Goal: Task Accomplishment & Management: Use online tool/utility

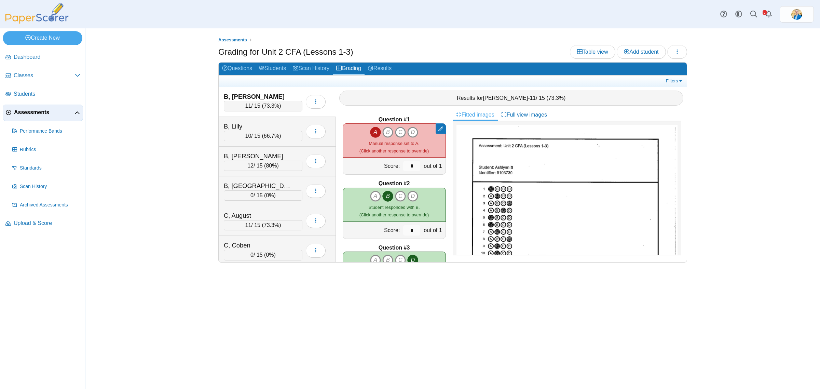
click at [32, 113] on span "Assessments" at bounding box center [44, 113] width 60 height 8
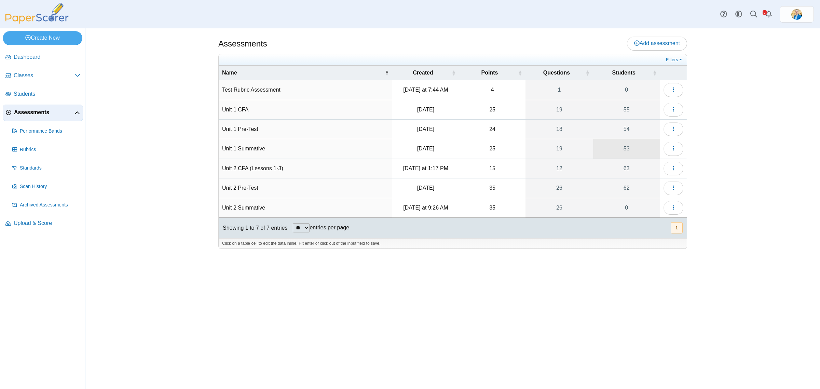
click at [629, 151] on link "53" at bounding box center [626, 148] width 67 height 19
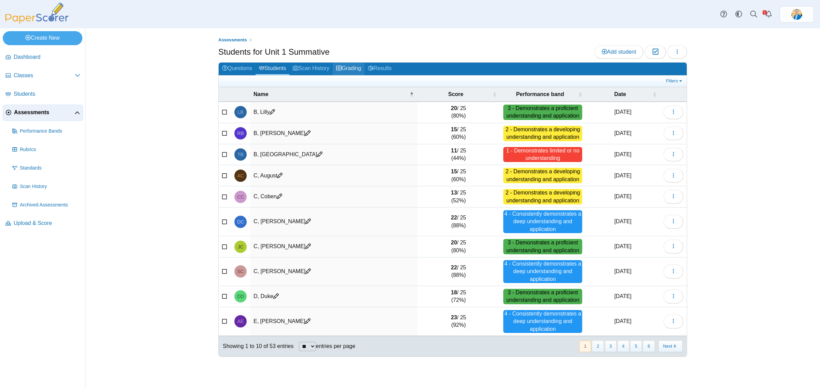
click at [354, 64] on link "Grading" at bounding box center [349, 68] width 32 height 13
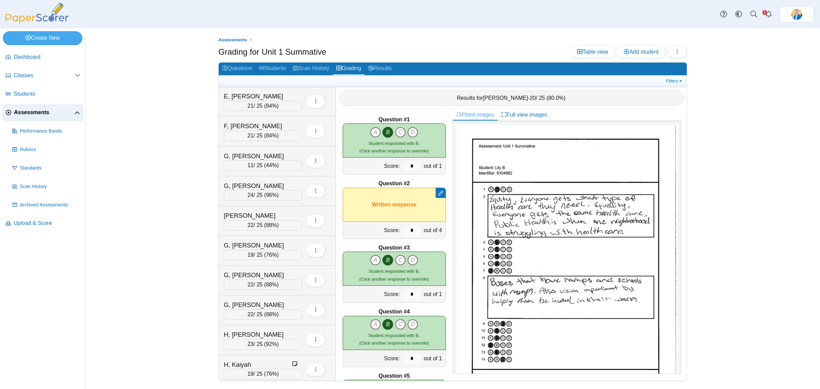
scroll to position [272, 0]
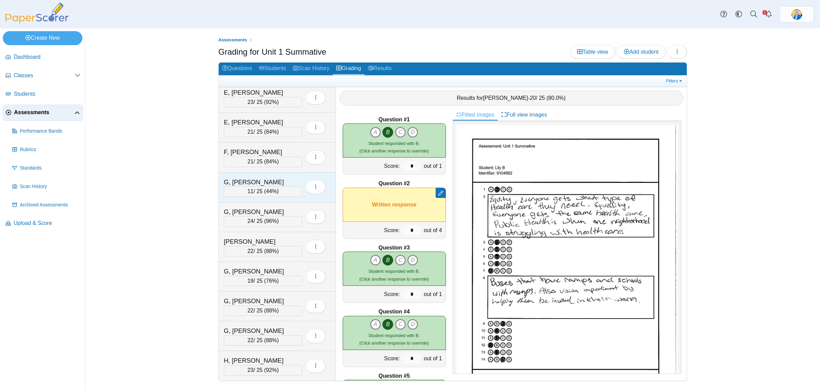
click at [280, 179] on div "G, Broden 11 / 25 ( 44% ) Loading…" at bounding box center [277, 187] width 117 height 30
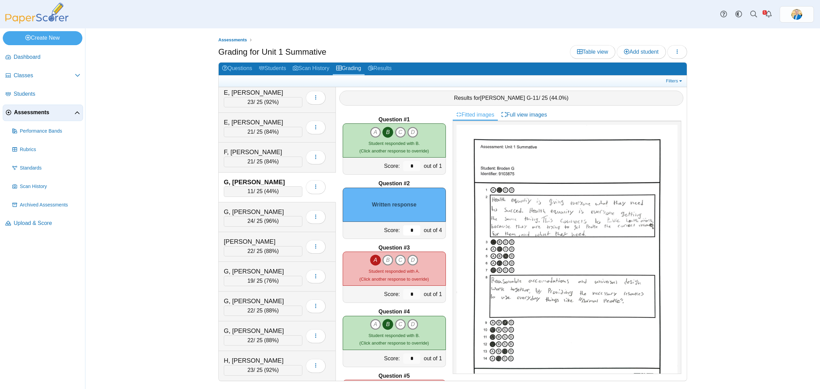
click at [405, 232] on input "*" at bounding box center [411, 230] width 17 height 10
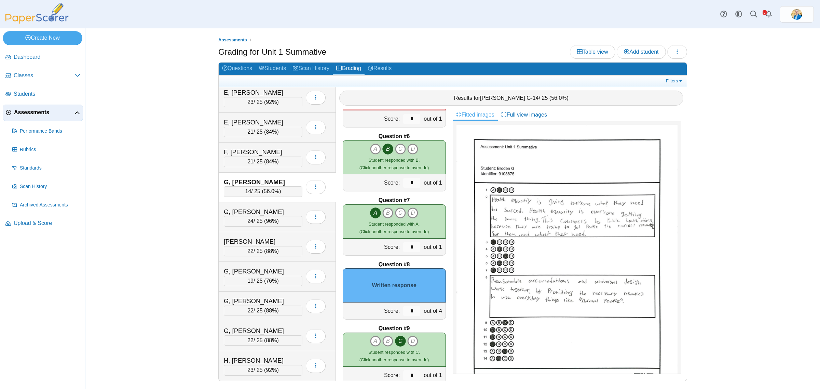
scroll to position [384, 0]
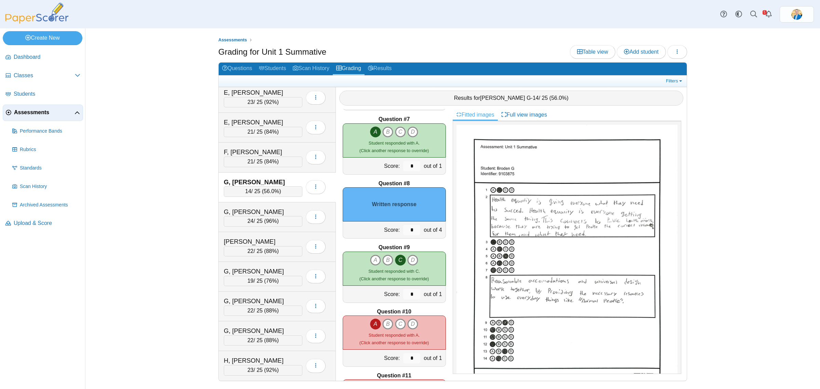
type input "*"
click at [404, 232] on input "*" at bounding box center [411, 230] width 17 height 10
type input "*"
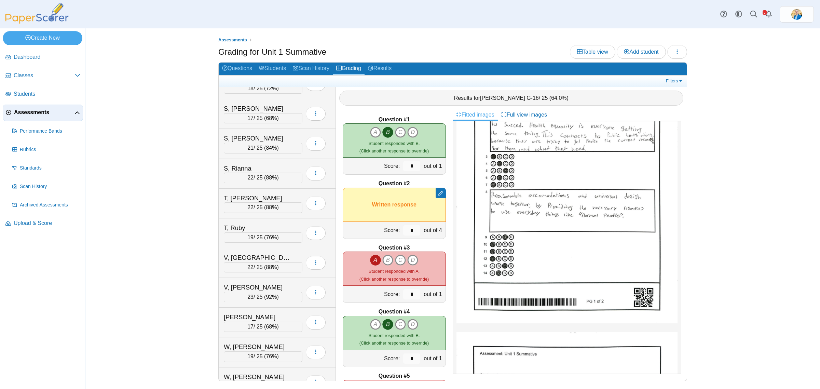
scroll to position [1296, 0]
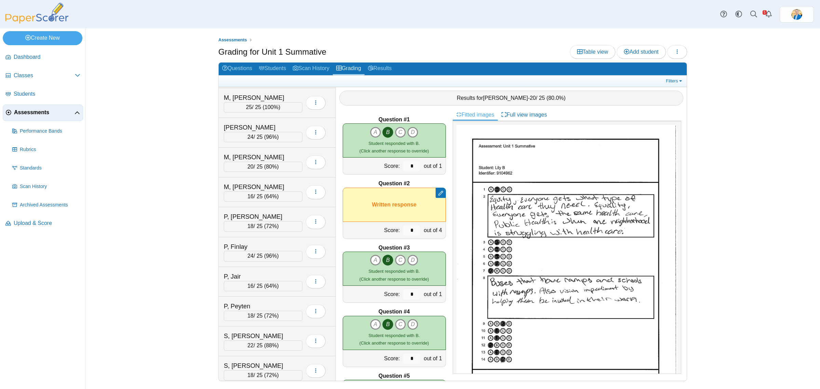
scroll to position [982, 0]
click at [266, 280] on div "P, Jair" at bounding box center [258, 275] width 68 height 9
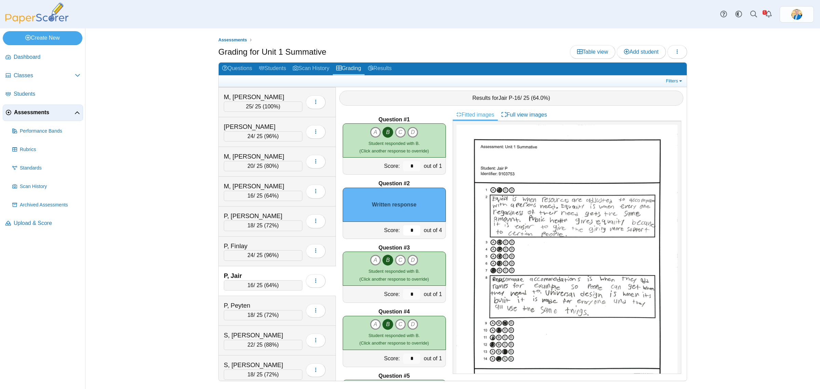
click at [408, 229] on input "*" at bounding box center [411, 230] width 17 height 10
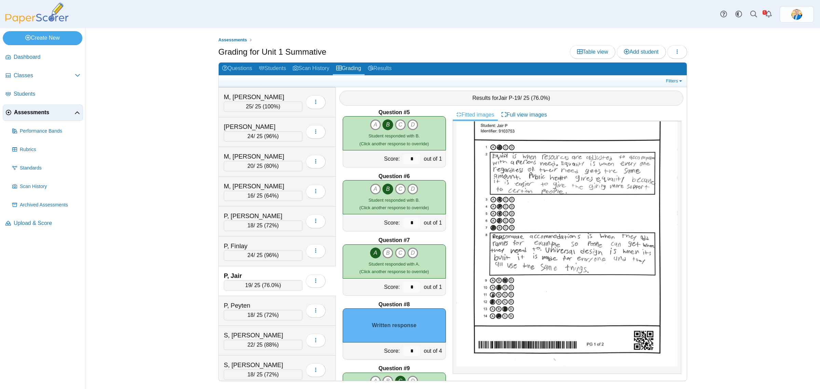
scroll to position [341, 0]
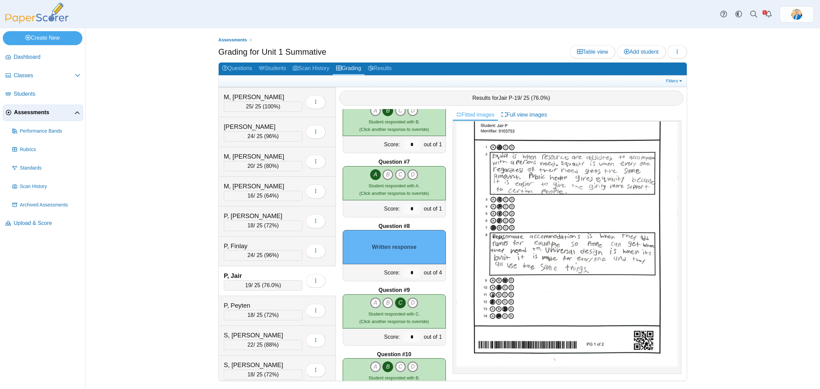
type input "*"
click at [411, 271] on input "*" at bounding box center [411, 272] width 17 height 10
click at [410, 271] on input "*" at bounding box center [411, 272] width 17 height 10
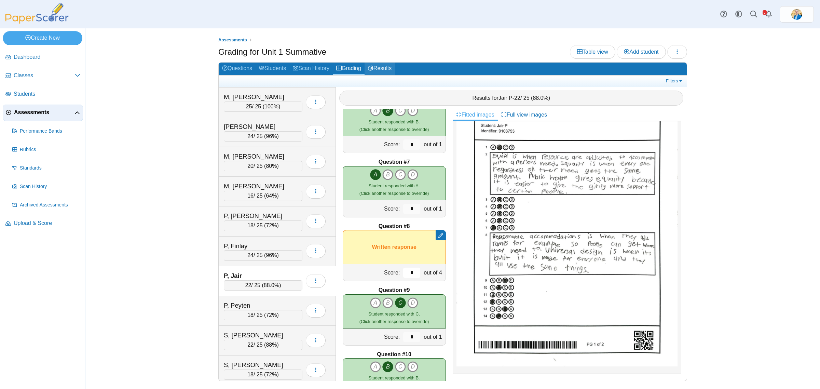
type input "*"
click at [379, 67] on link "Results" at bounding box center [379, 68] width 30 height 13
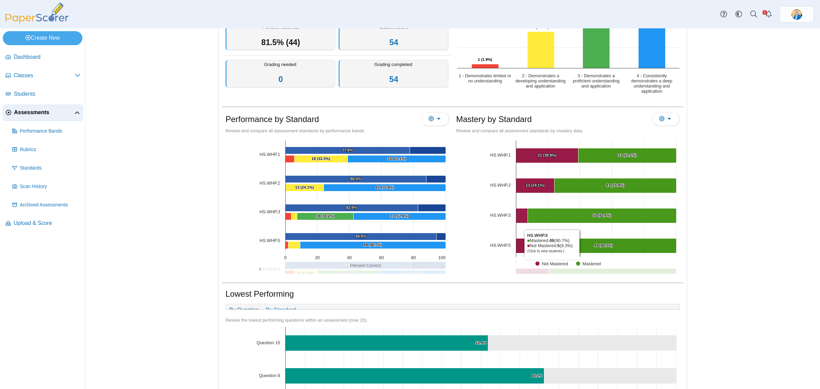
scroll to position [128, 0]
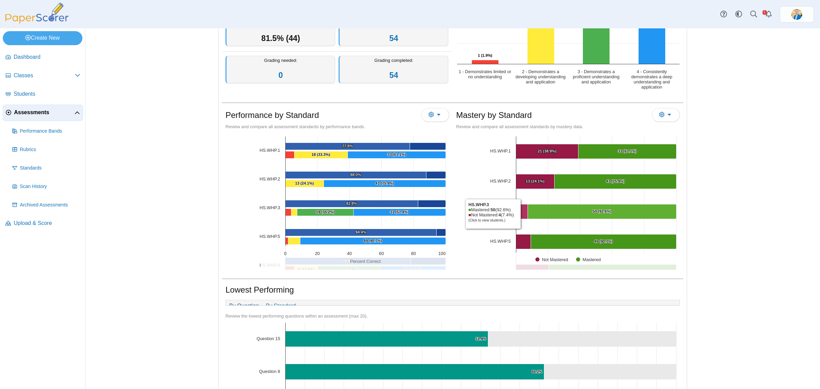
click at [519, 214] on Mastered "[object Object], 4. Not Mastered." at bounding box center [522, 211] width 12 height 15
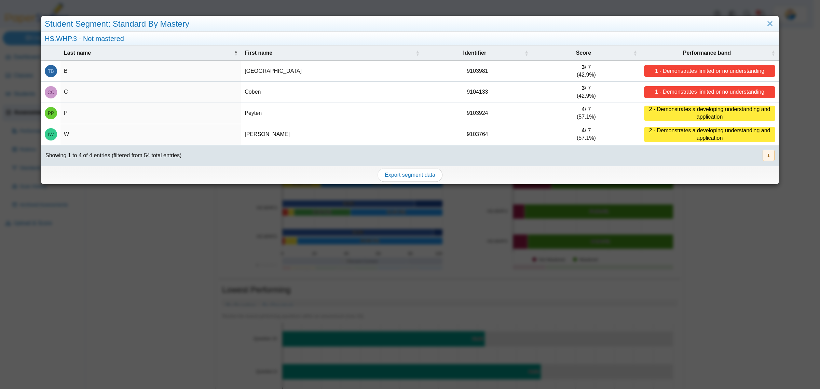
click at [467, 222] on div "Student Segment: Standard By Mastery HS.WHP.3 - Not mastered Last name First na…" at bounding box center [410, 194] width 820 height 389
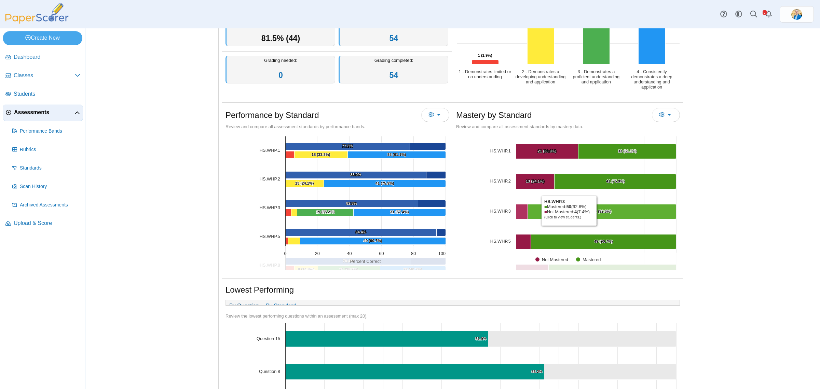
click at [595, 211] on text "50 (92.6%) ​ 50 (92.6%)" at bounding box center [601, 211] width 19 height 4
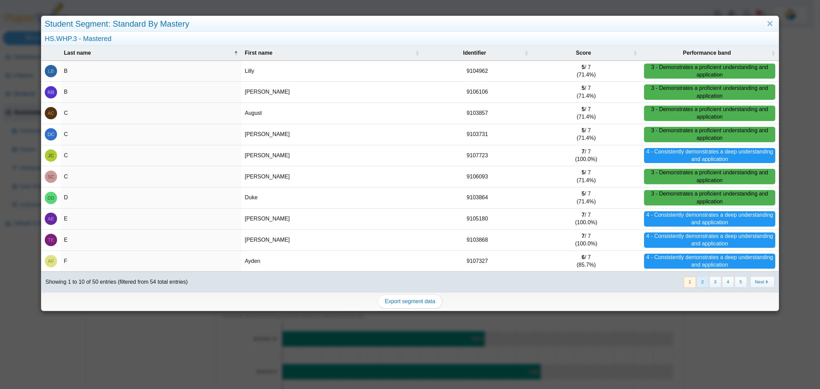
click at [700, 285] on button "2" at bounding box center [702, 281] width 12 height 11
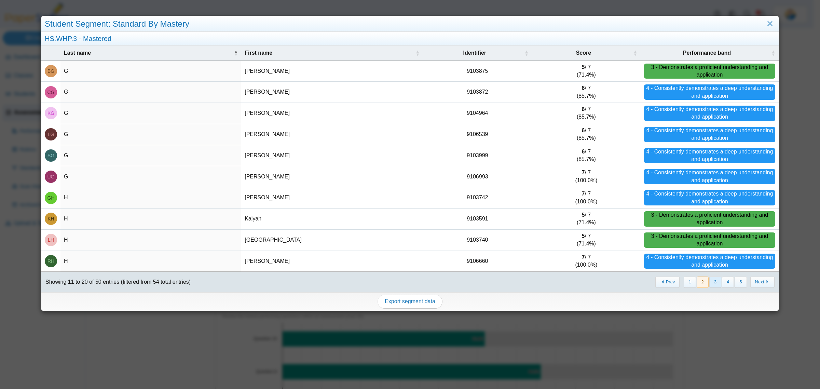
click at [709, 282] on button "3" at bounding box center [715, 281] width 12 height 11
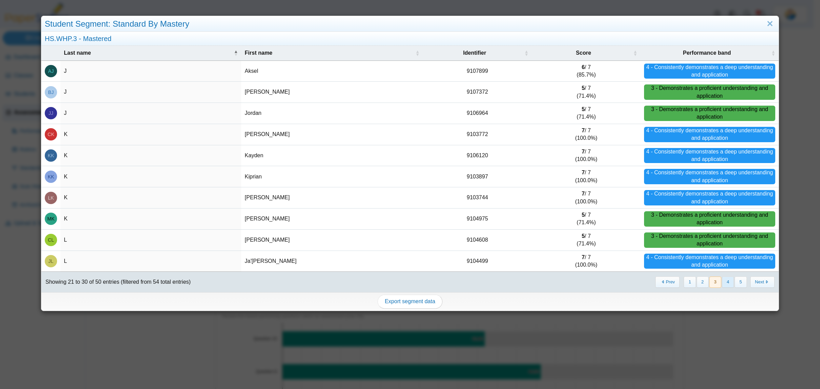
click at [726, 286] on button "4" at bounding box center [728, 281] width 12 height 11
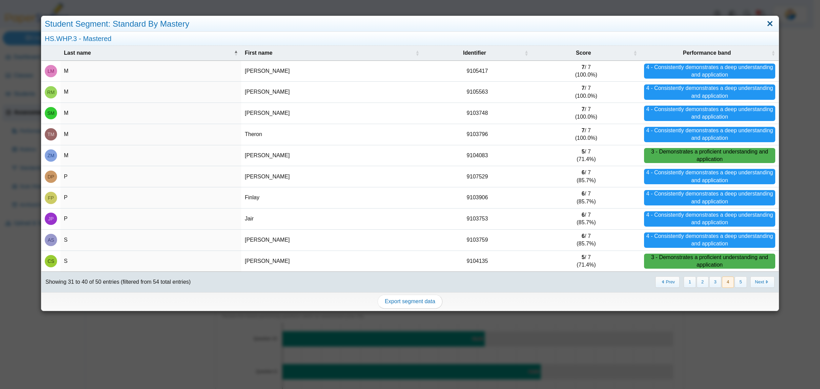
click at [764, 22] on link "Close" at bounding box center [769, 24] width 11 height 12
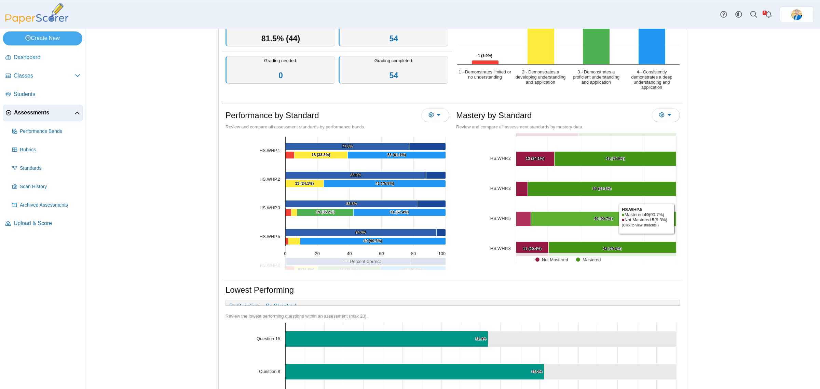
scroll to position [34, 0]
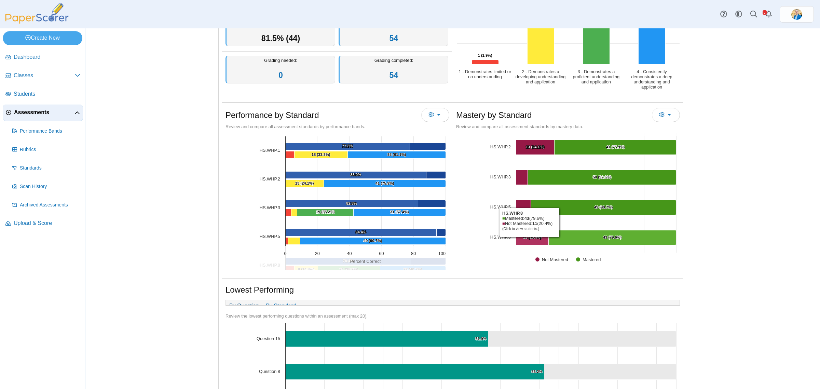
click at [526, 237] on text "11 (20.4%) ​ 11 (20.4%)" at bounding box center [532, 237] width 19 height 4
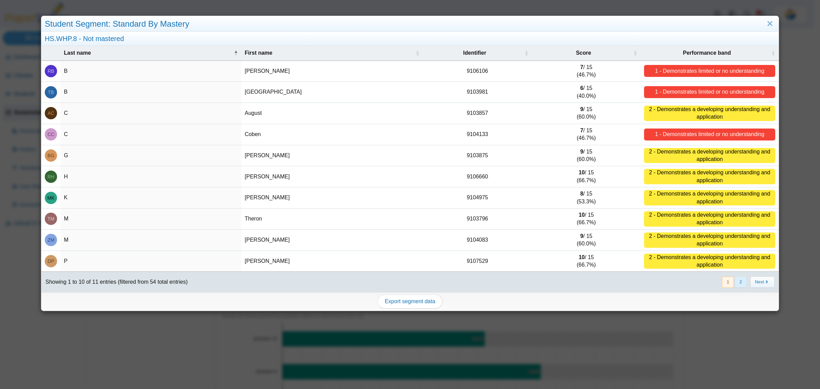
click at [734, 284] on button "2" at bounding box center [740, 281] width 12 height 11
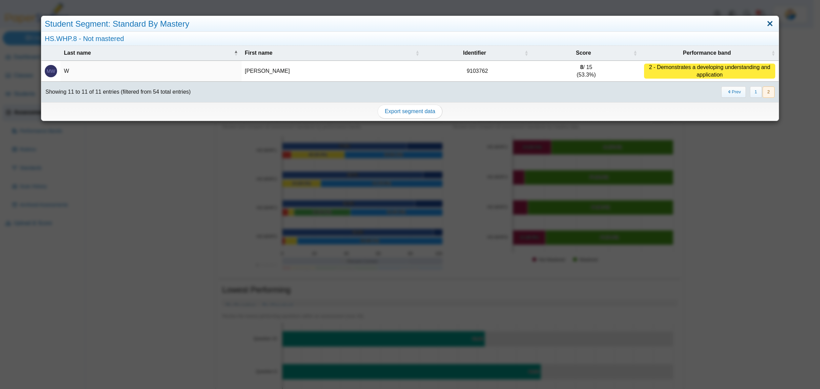
click at [767, 20] on link "Close" at bounding box center [769, 24] width 11 height 12
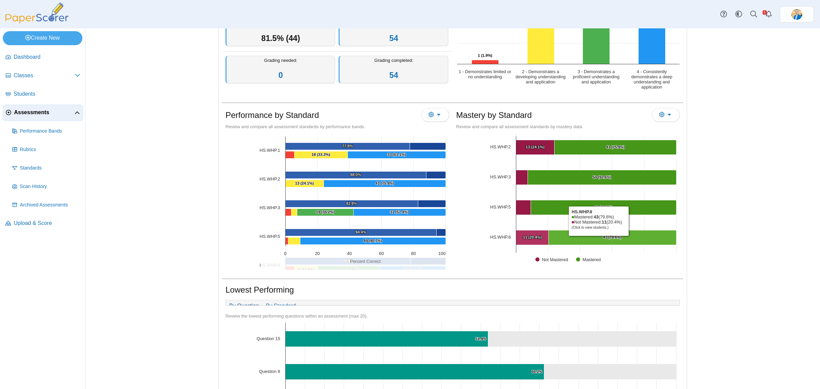
click at [595, 238] on Mastered "[object Object], 43. Mastered." at bounding box center [612, 237] width 128 height 15
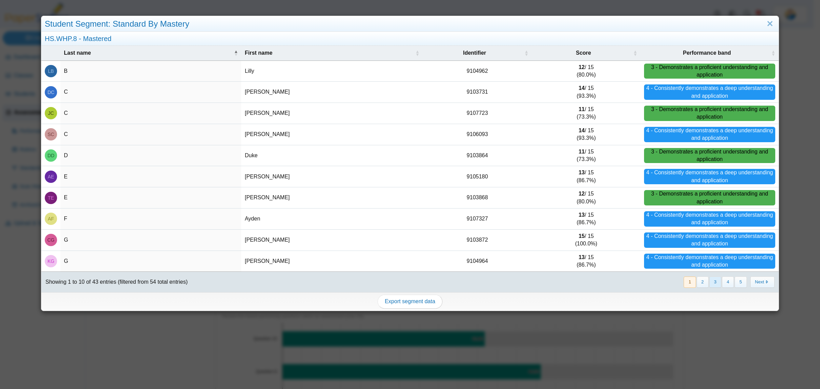
click at [709, 280] on button "3" at bounding box center [715, 281] width 12 height 11
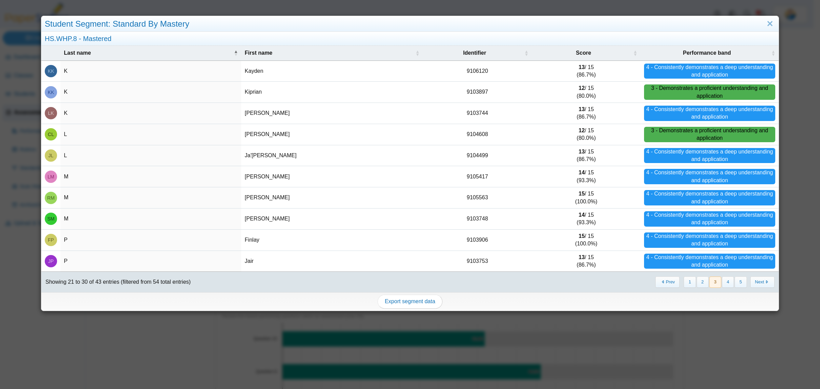
click at [769, 23] on div "Student Segment: Standard By Mastery" at bounding box center [409, 24] width 737 height 16
click at [764, 23] on link "Close" at bounding box center [769, 24] width 11 height 12
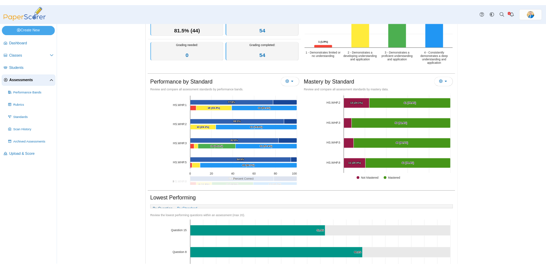
scroll to position [34, 0]
